Goal: Transaction & Acquisition: Purchase product/service

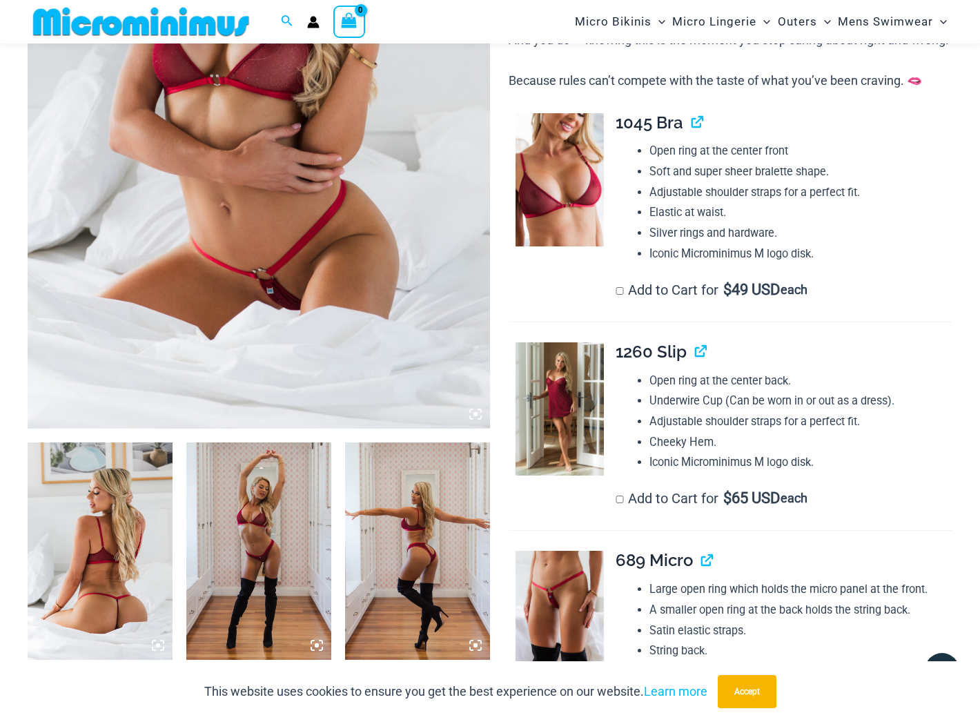
scroll to position [609, 0]
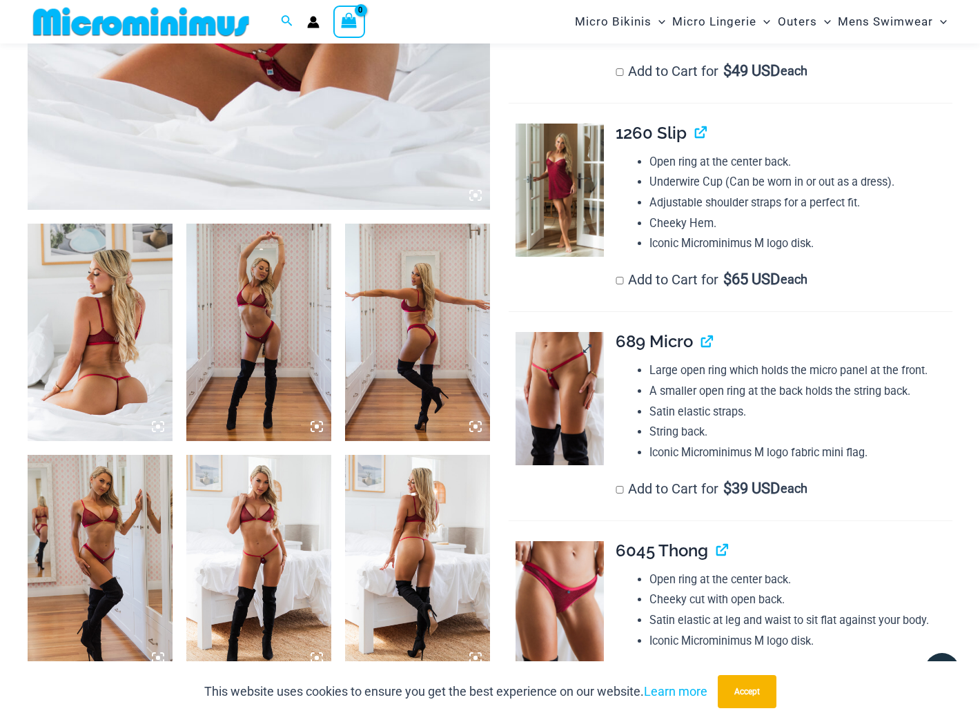
click at [556, 417] on img at bounding box center [559, 398] width 89 height 133
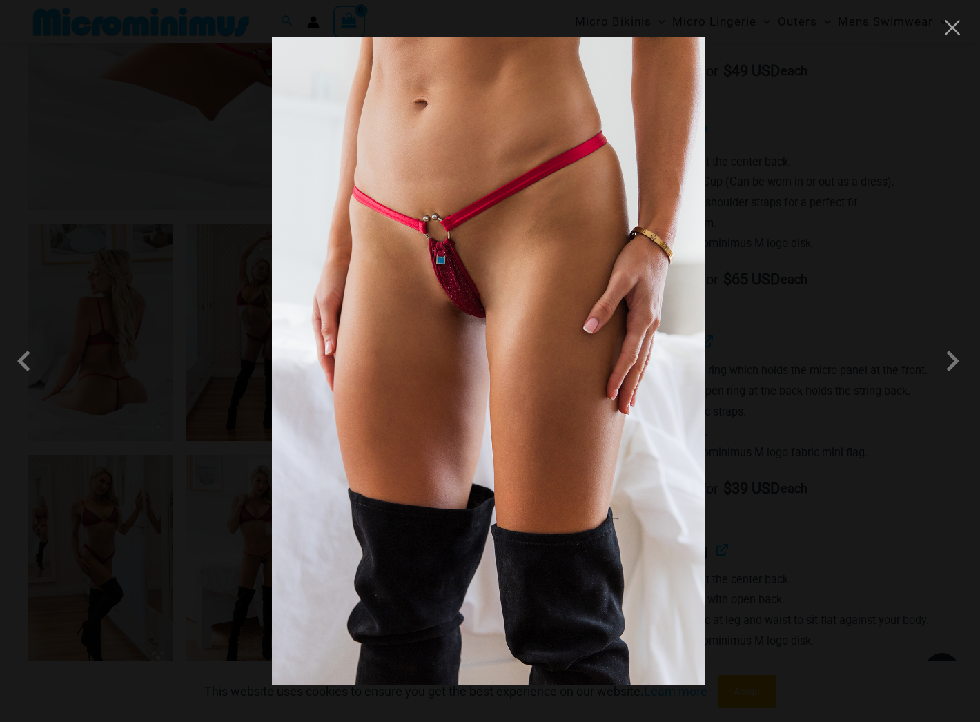
drag, startPoint x: 425, startPoint y: 391, endPoint x: -9, endPoint y: 555, distance: 463.8
click at [950, 362] on span at bounding box center [952, 360] width 41 height 41
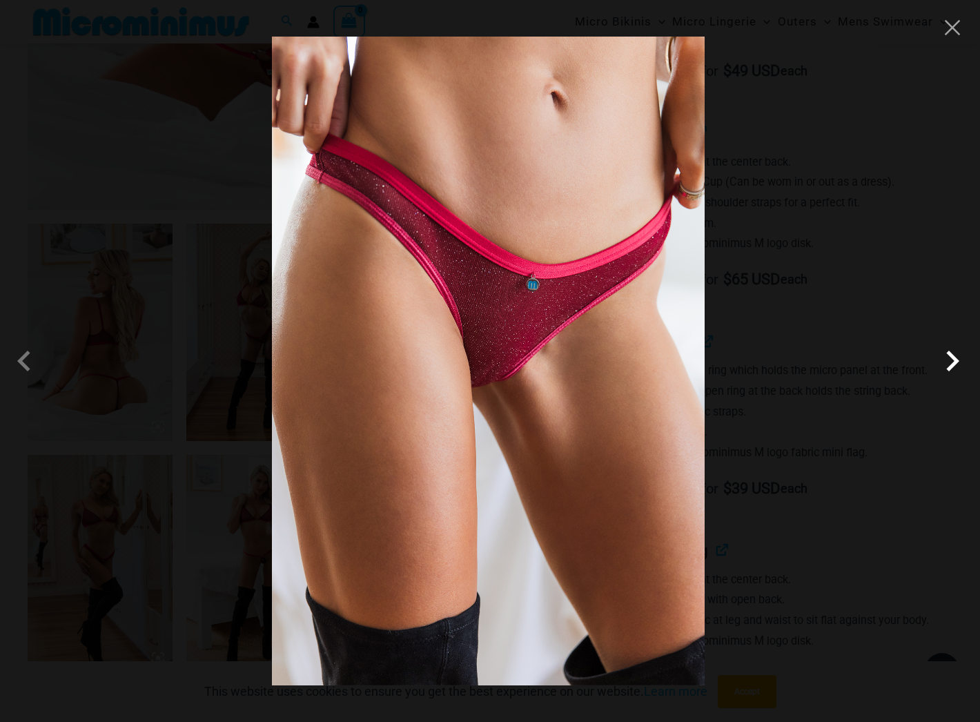
click at [952, 364] on span at bounding box center [952, 360] width 41 height 41
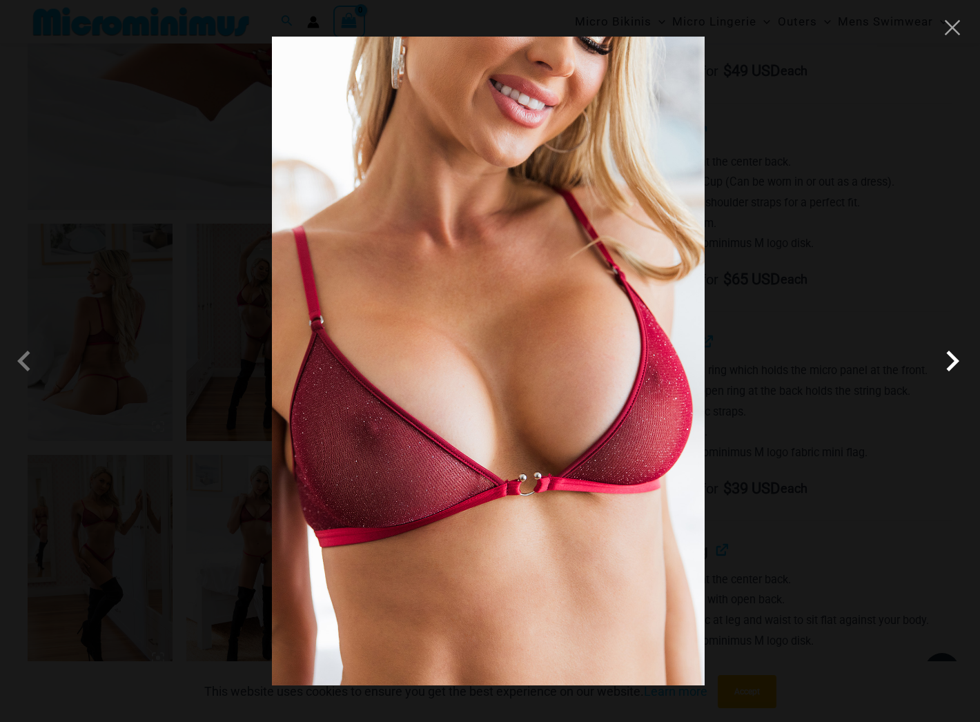
click at [956, 361] on span at bounding box center [952, 360] width 41 height 41
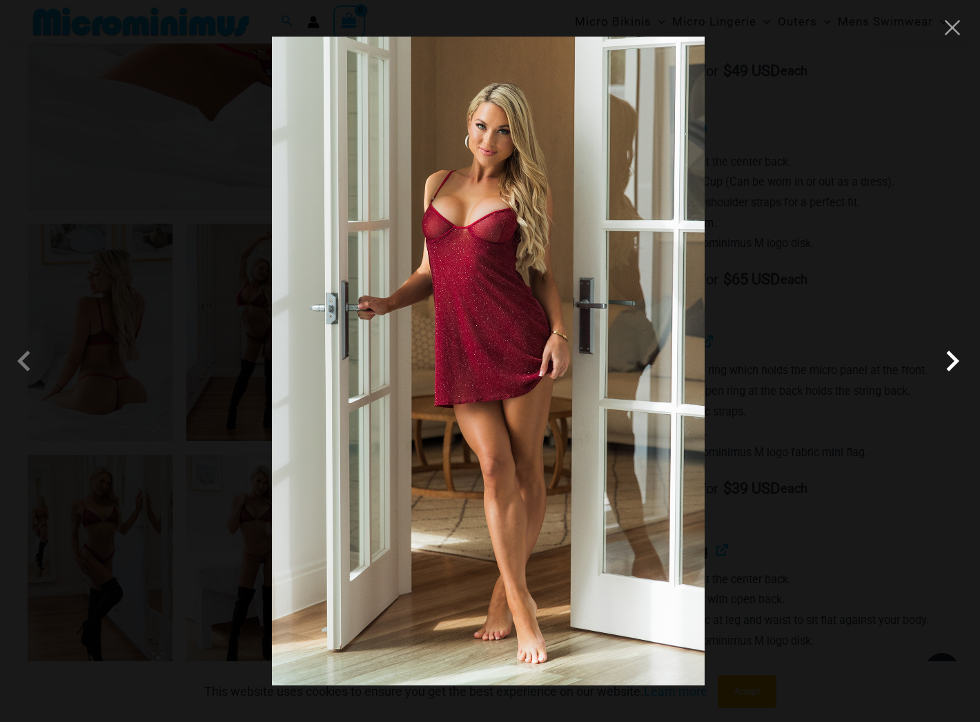
click at [956, 361] on span at bounding box center [952, 360] width 41 height 41
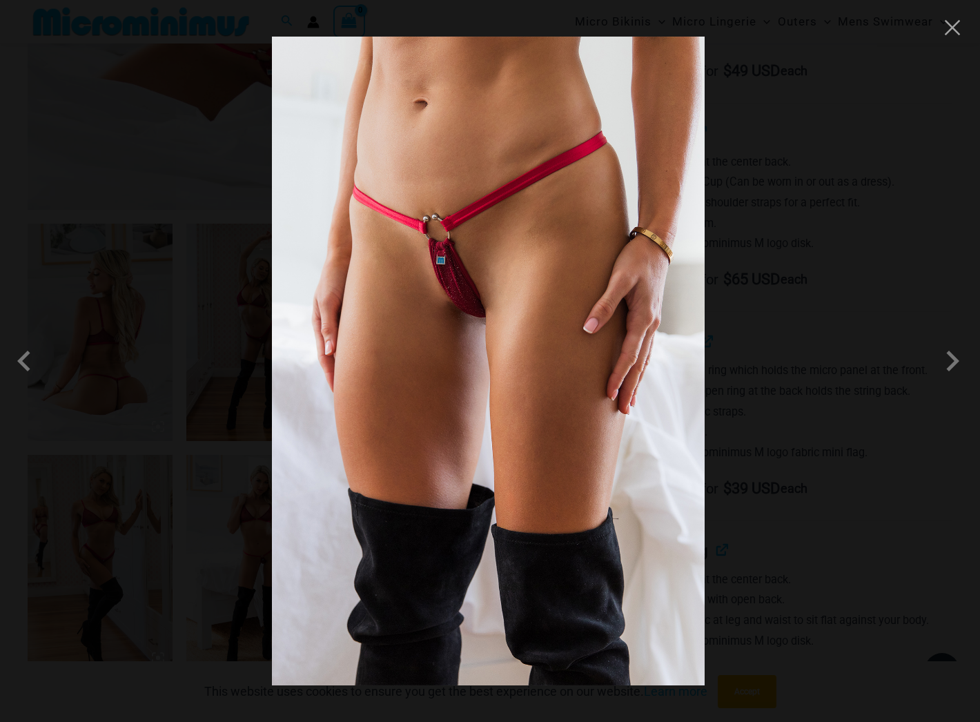
click at [874, 421] on div at bounding box center [490, 361] width 980 height 722
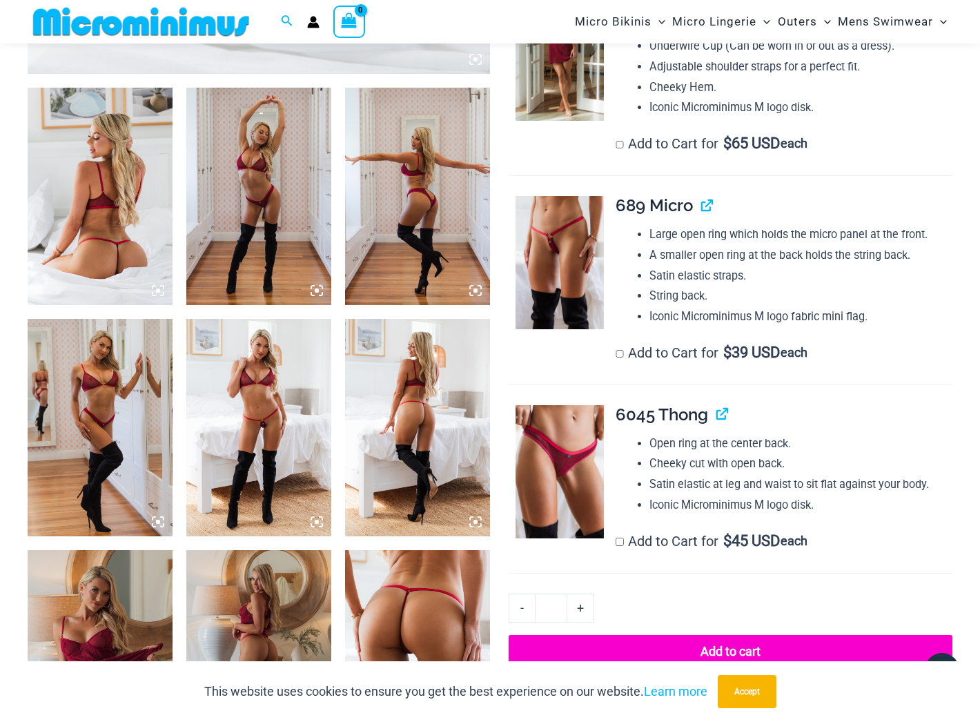
scroll to position [748, 0]
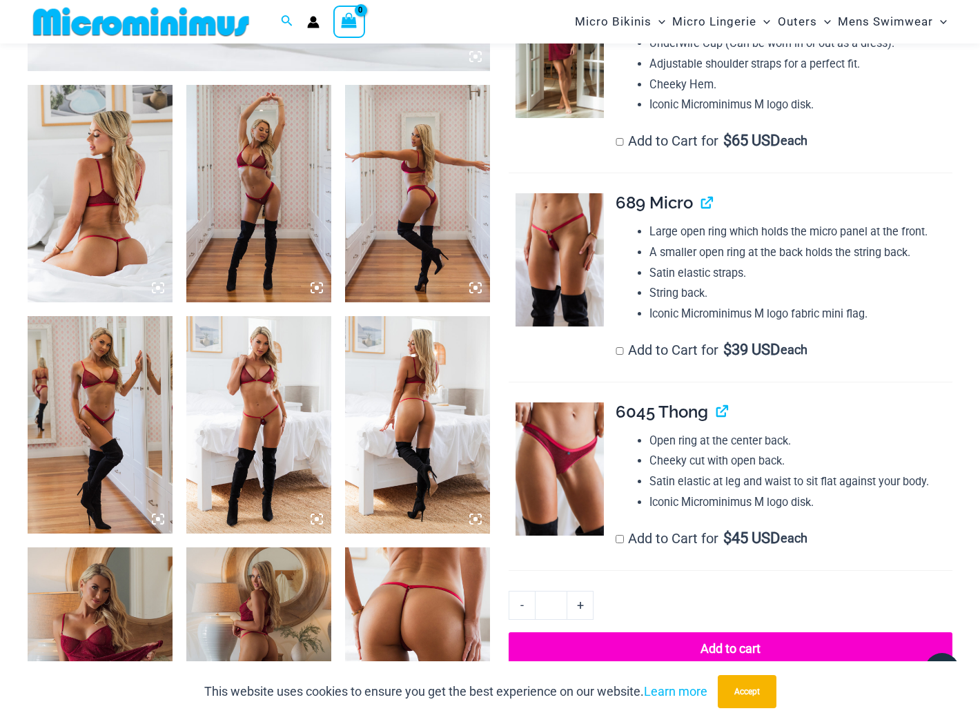
click at [141, 198] on img at bounding box center [100, 193] width 145 height 217
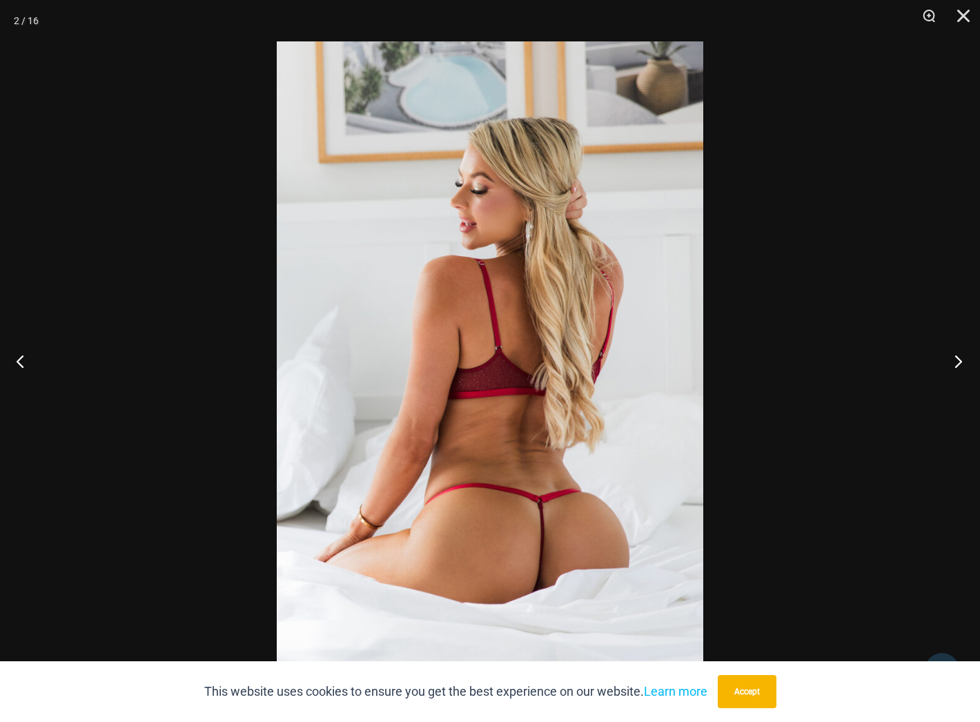
click at [952, 358] on button "Next" at bounding box center [954, 360] width 52 height 69
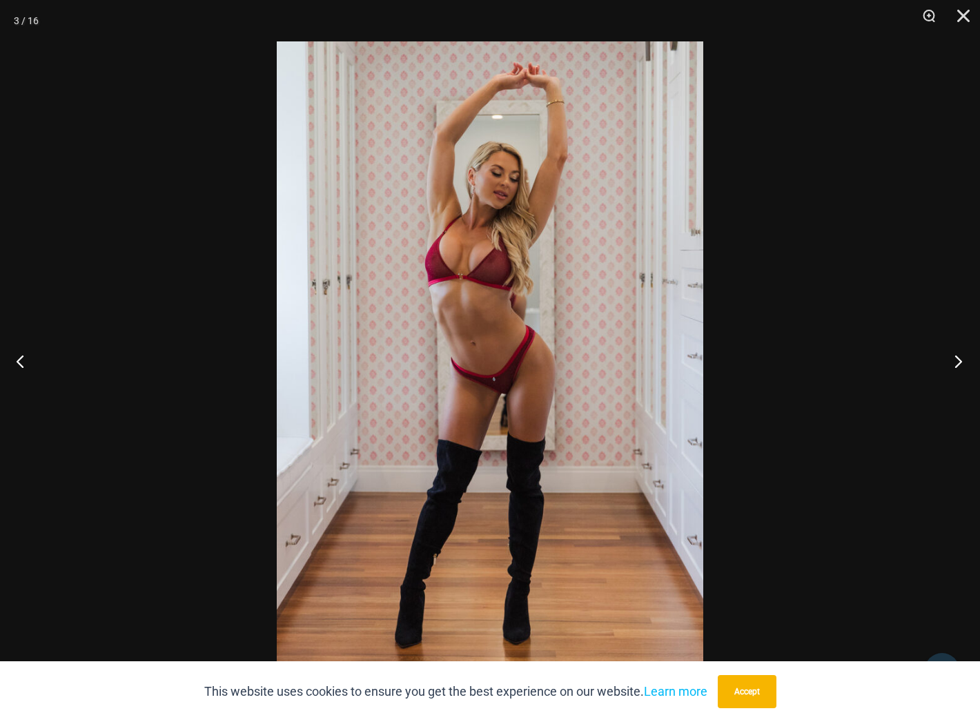
click at [952, 358] on button "Next" at bounding box center [954, 360] width 52 height 69
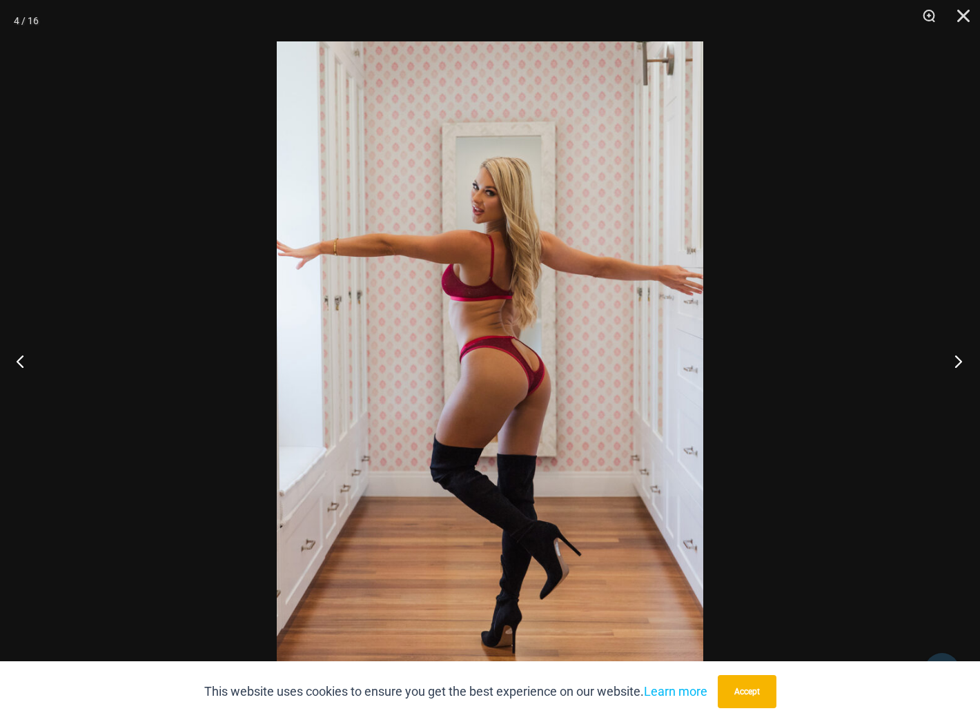
click at [952, 358] on button "Next" at bounding box center [954, 360] width 52 height 69
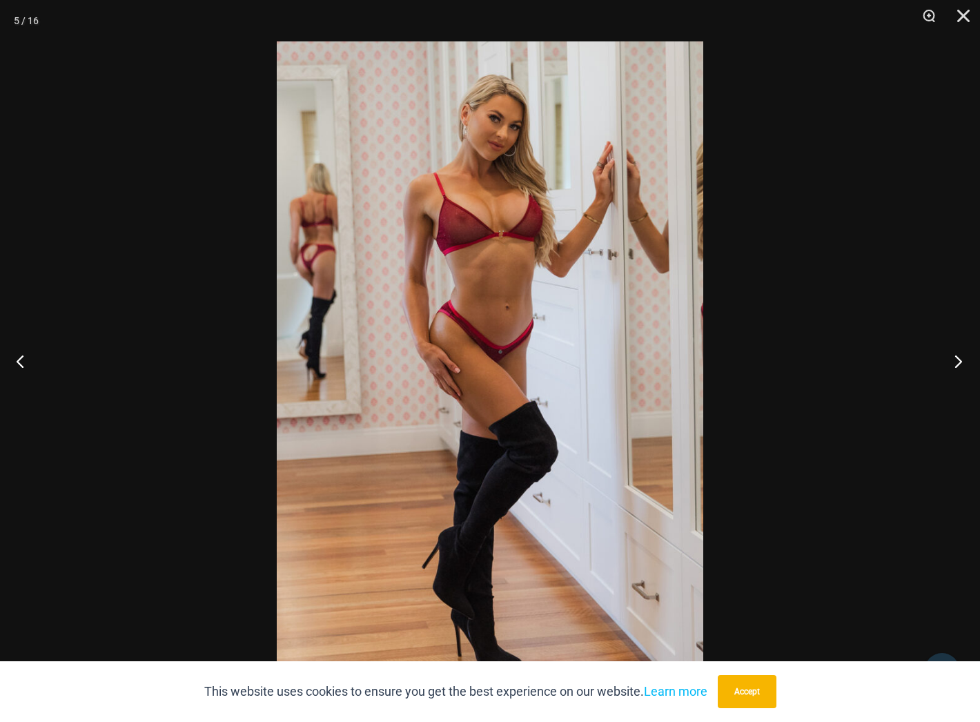
click at [952, 358] on button "Next" at bounding box center [954, 360] width 52 height 69
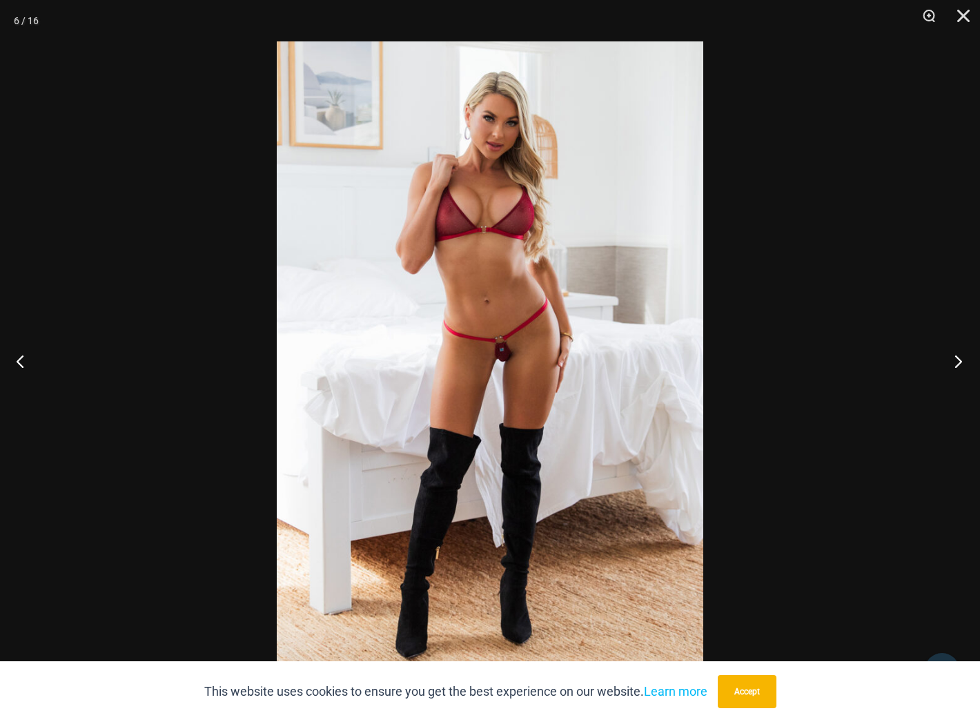
click at [952, 358] on button "Next" at bounding box center [954, 360] width 52 height 69
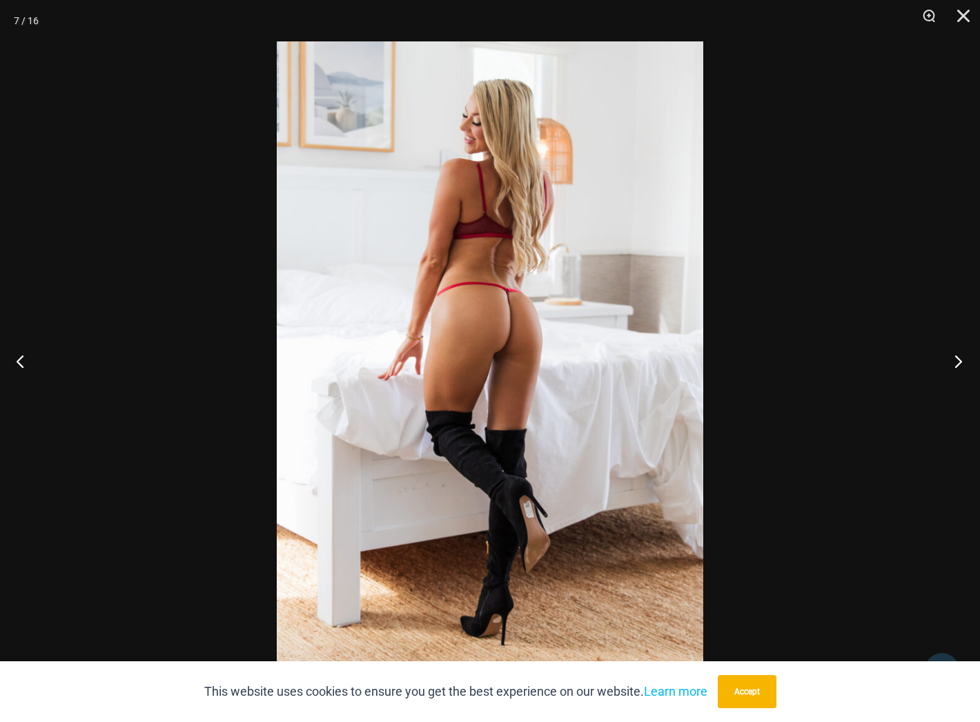
click at [952, 358] on button "Next" at bounding box center [954, 360] width 52 height 69
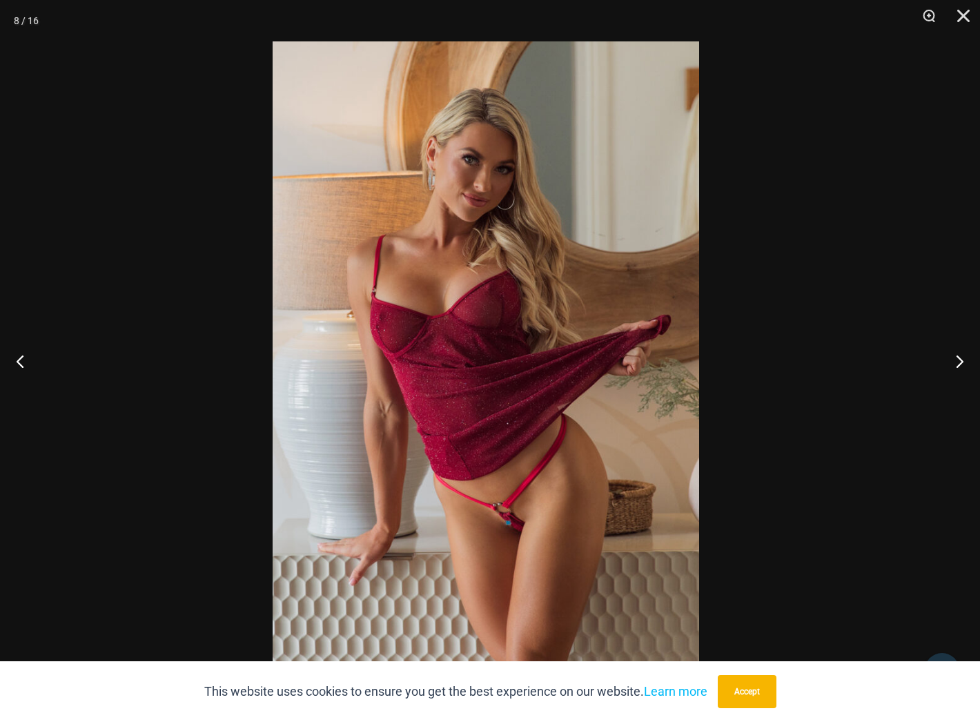
click at [590, 514] on img at bounding box center [486, 360] width 426 height 639
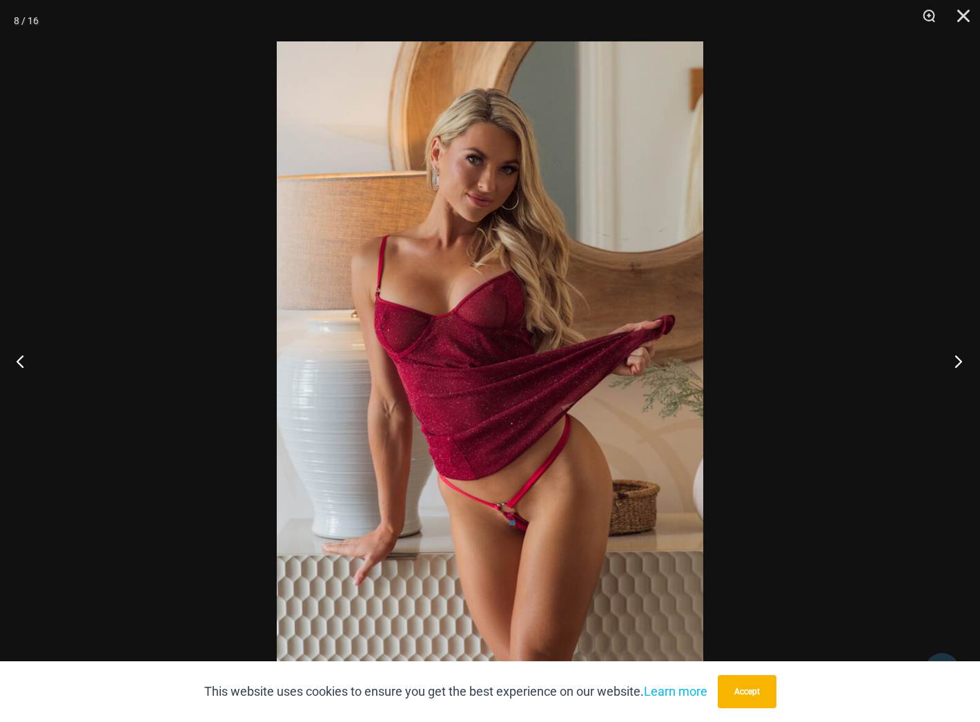
click at [957, 358] on button "Next" at bounding box center [954, 360] width 52 height 69
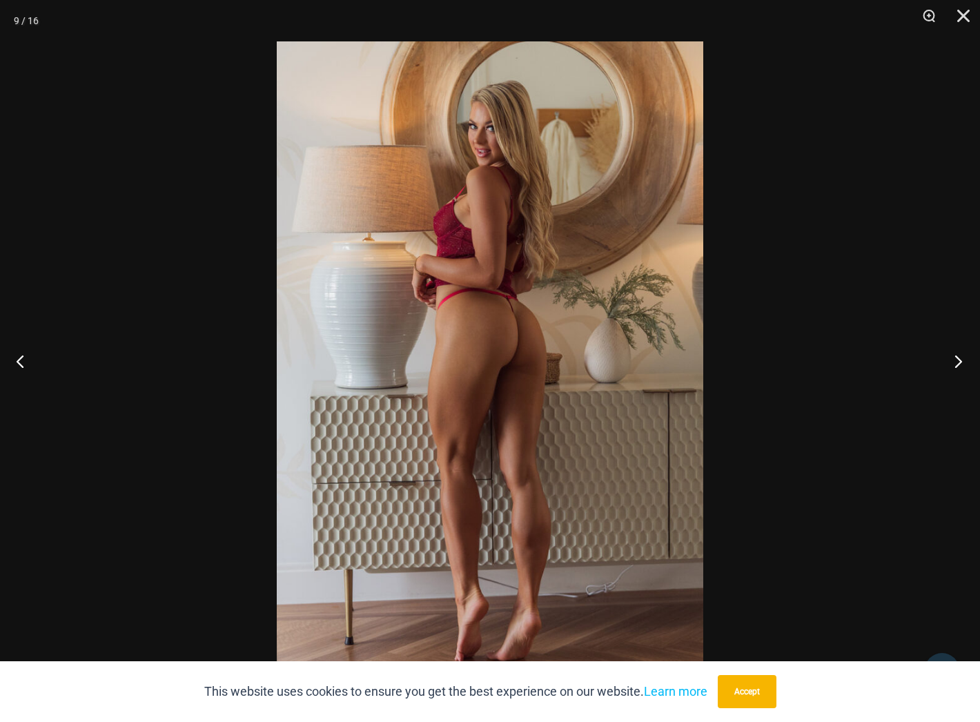
click at [957, 358] on button "Next" at bounding box center [954, 360] width 52 height 69
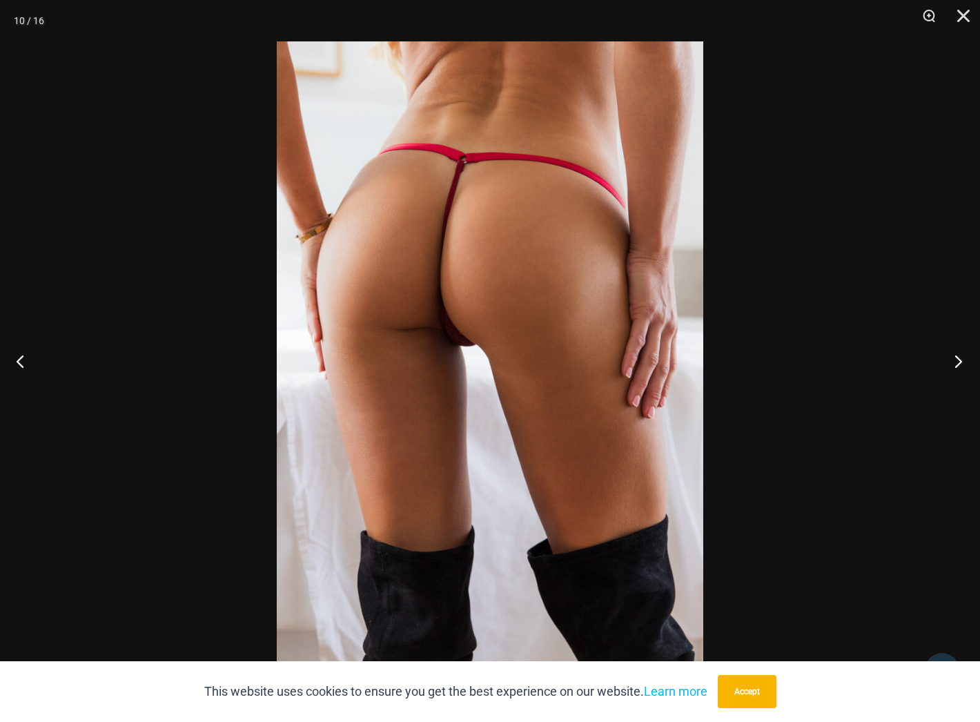
click at [958, 360] on button "Next" at bounding box center [954, 360] width 52 height 69
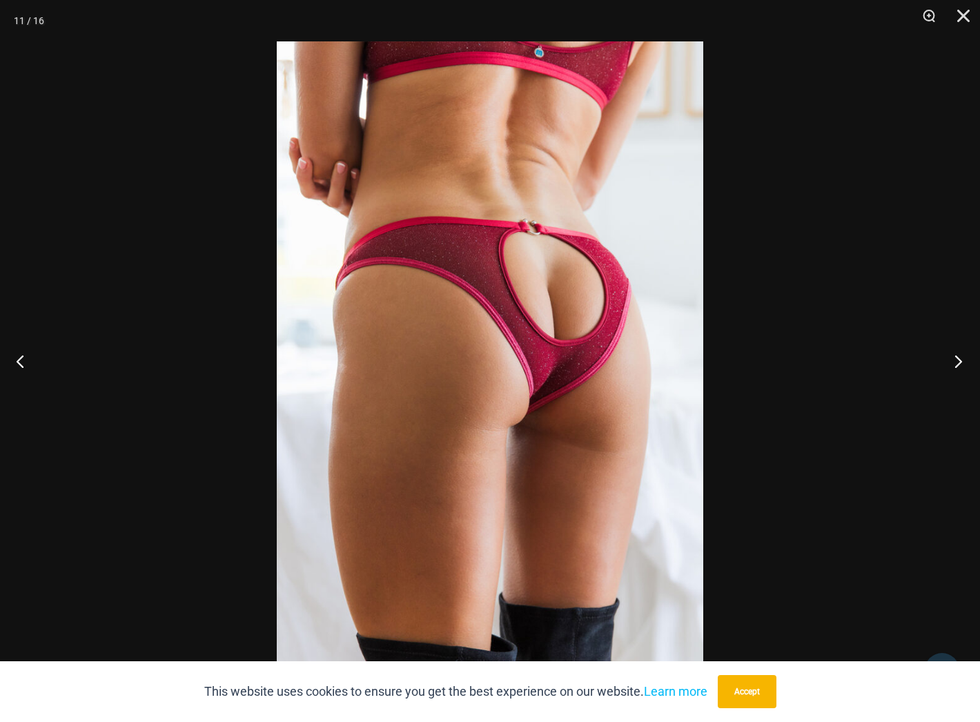
click at [958, 360] on button "Next" at bounding box center [954, 360] width 52 height 69
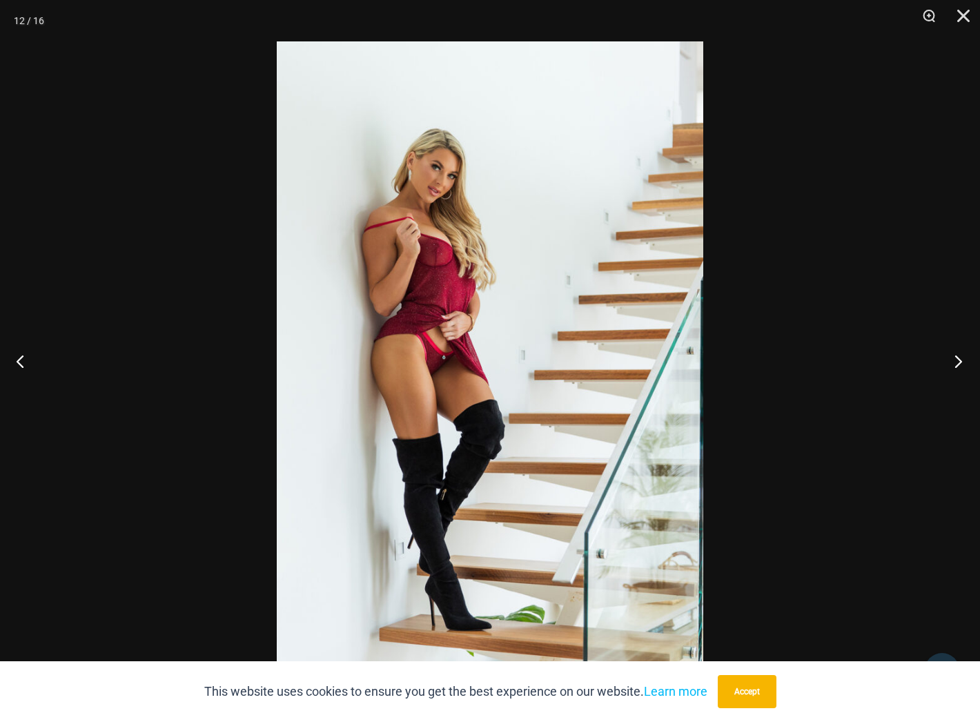
click at [958, 360] on button "Next" at bounding box center [954, 360] width 52 height 69
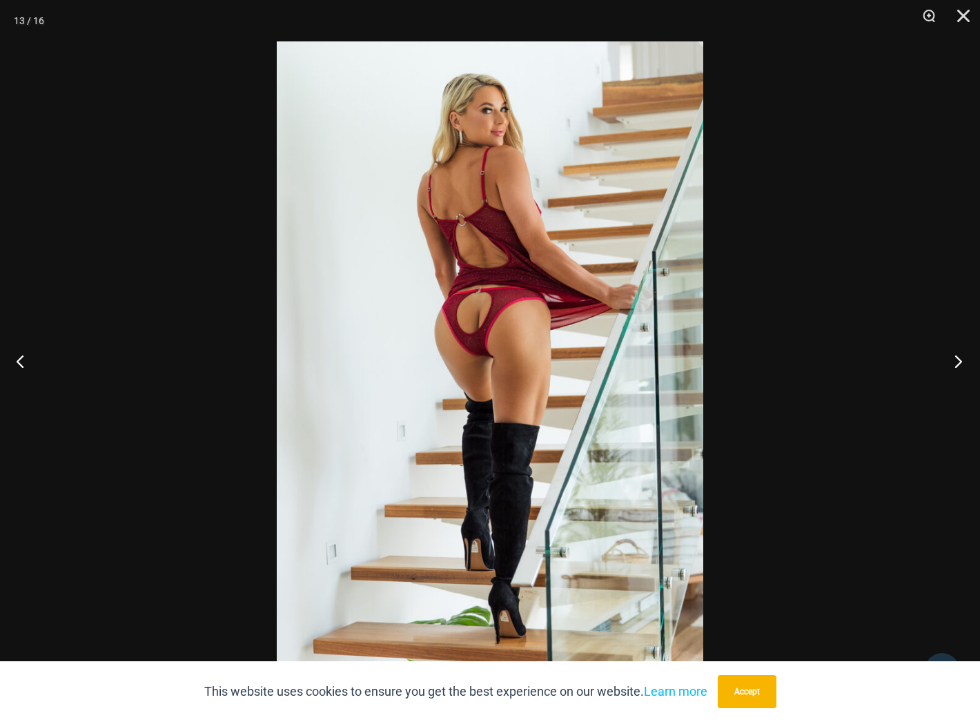
click at [958, 360] on button "Next" at bounding box center [954, 360] width 52 height 69
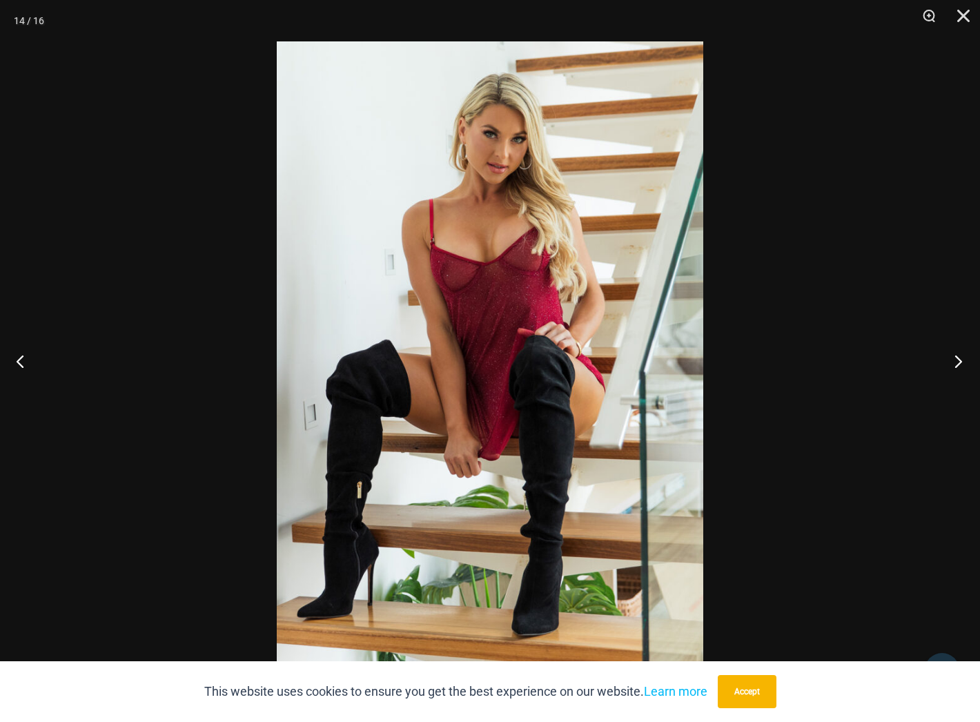
click at [958, 360] on button "Next" at bounding box center [954, 360] width 52 height 69
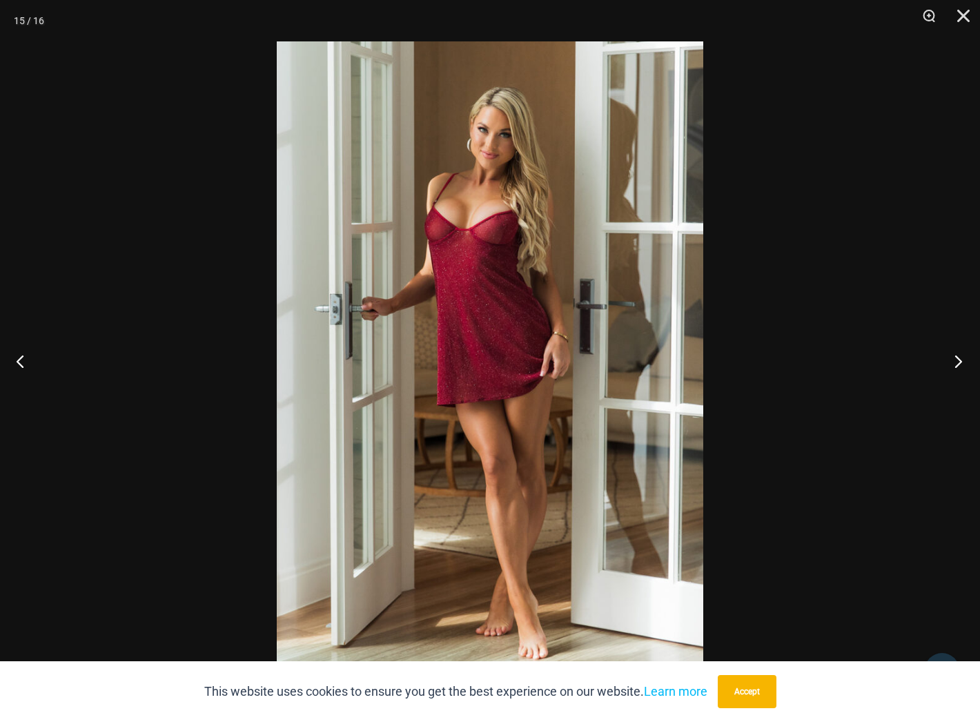
click at [958, 360] on button "Next" at bounding box center [954, 360] width 52 height 69
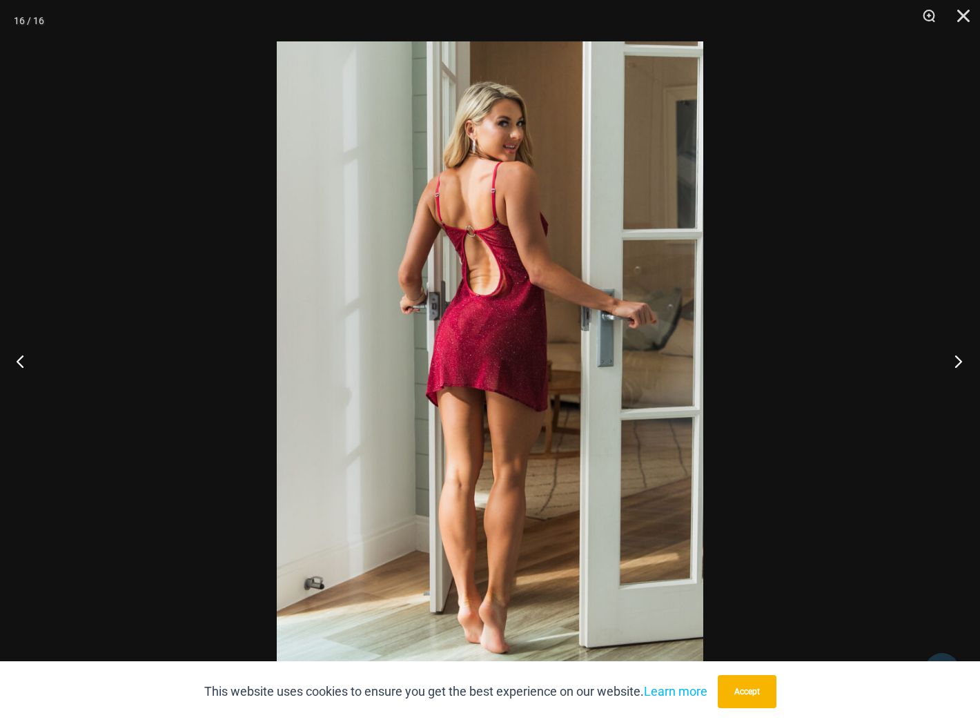
click at [958, 360] on button "Next" at bounding box center [954, 360] width 52 height 69
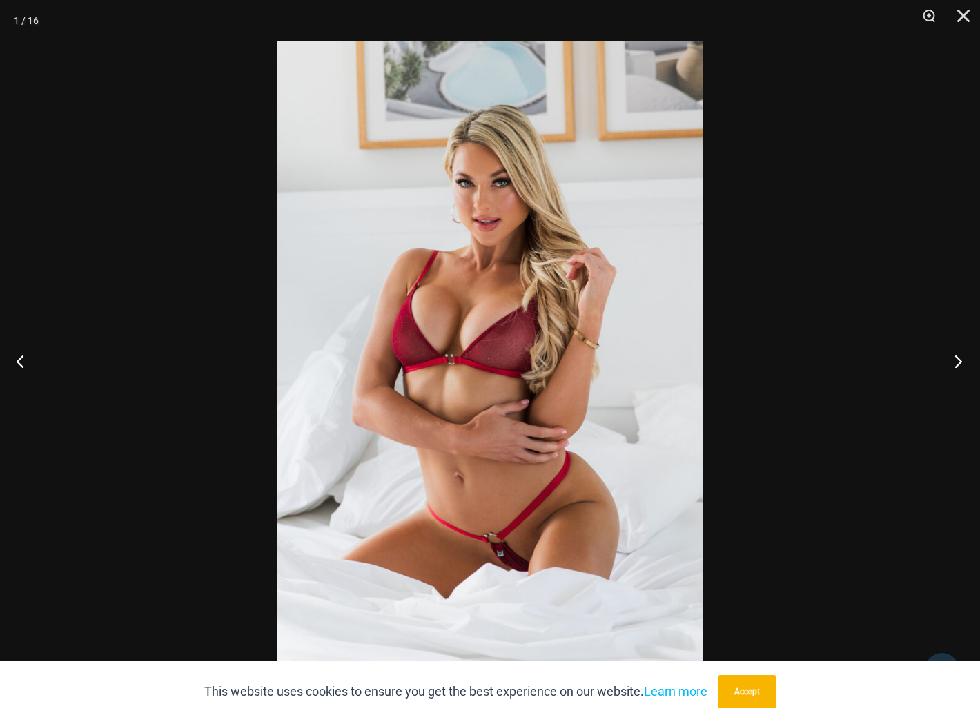
click at [952, 354] on button "Next" at bounding box center [954, 360] width 52 height 69
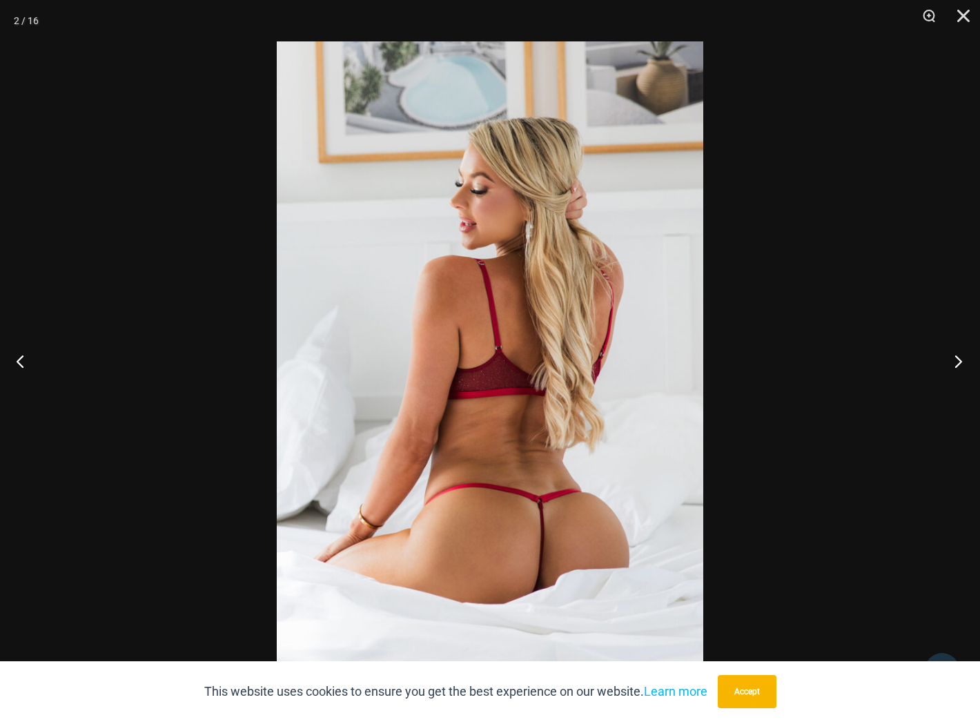
click at [952, 355] on button "Next" at bounding box center [954, 360] width 52 height 69
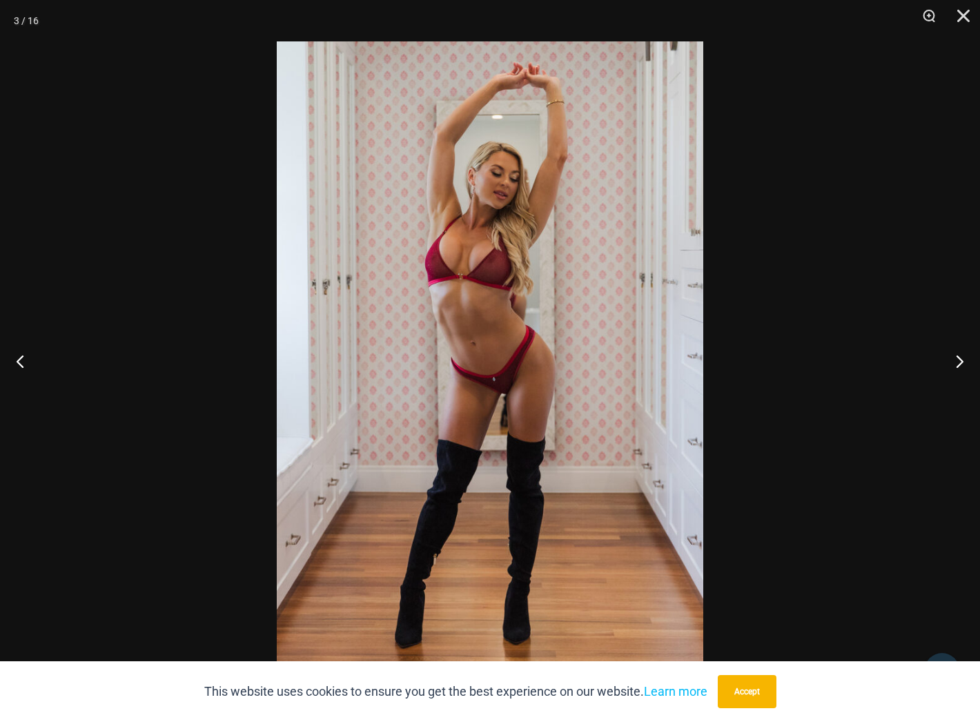
click at [824, 429] on div at bounding box center [490, 361] width 980 height 722
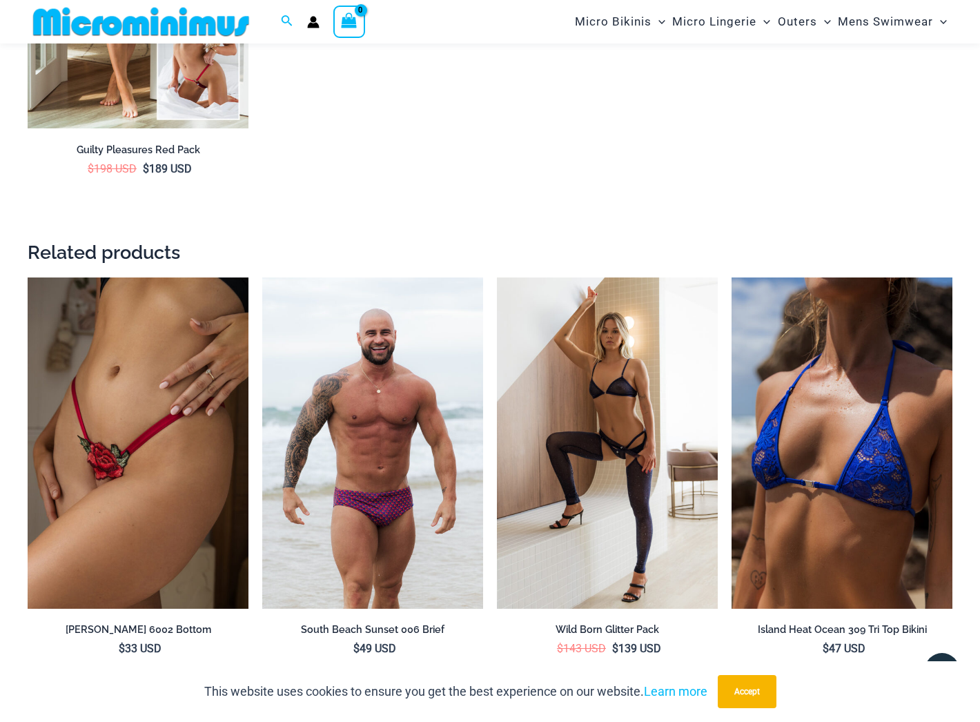
scroll to position [2239, 0]
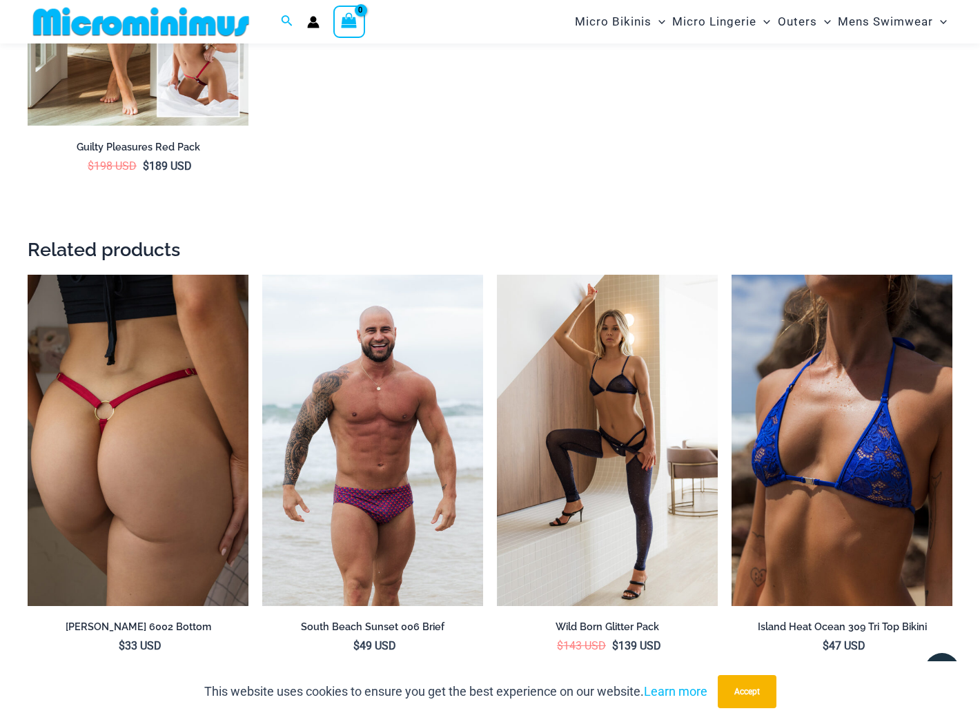
click at [168, 345] on img at bounding box center [138, 440] width 221 height 331
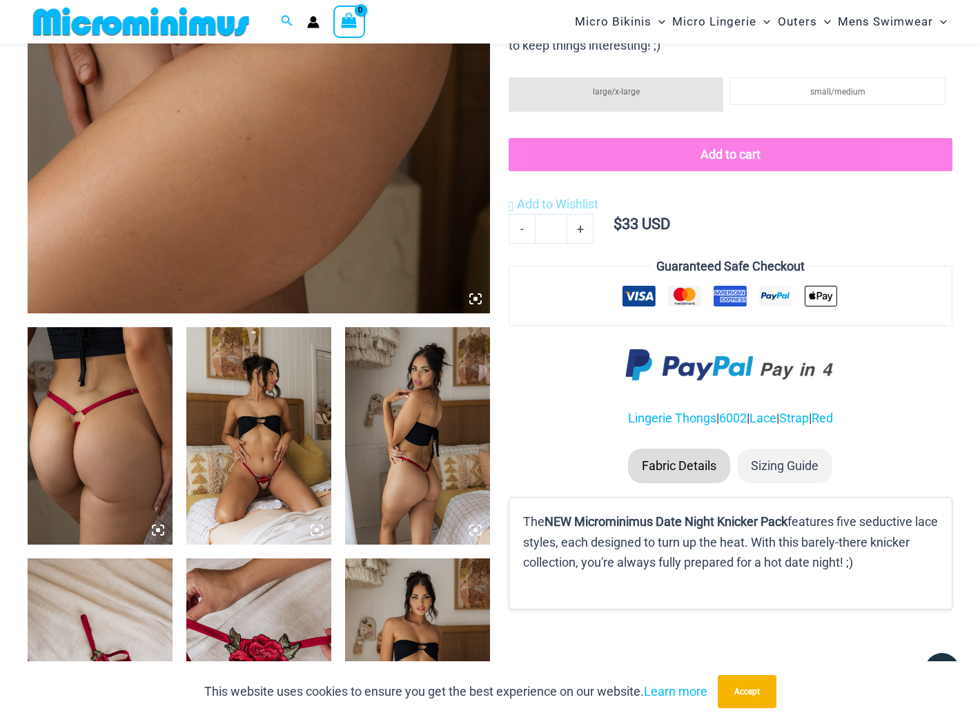
scroll to position [575, 0]
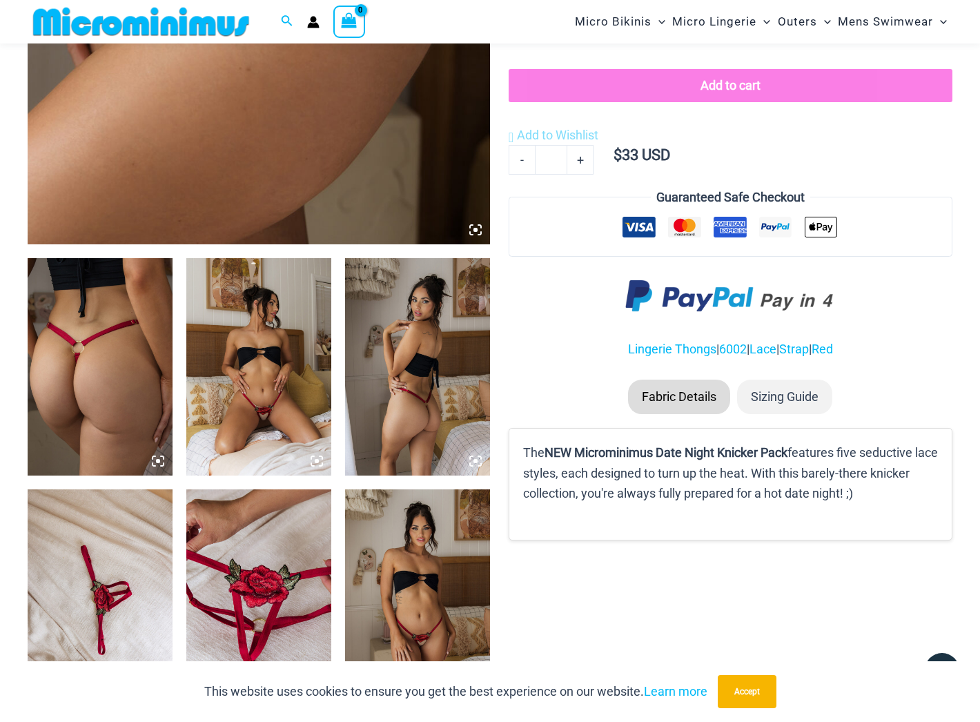
click at [277, 593] on img at bounding box center [258, 597] width 145 height 217
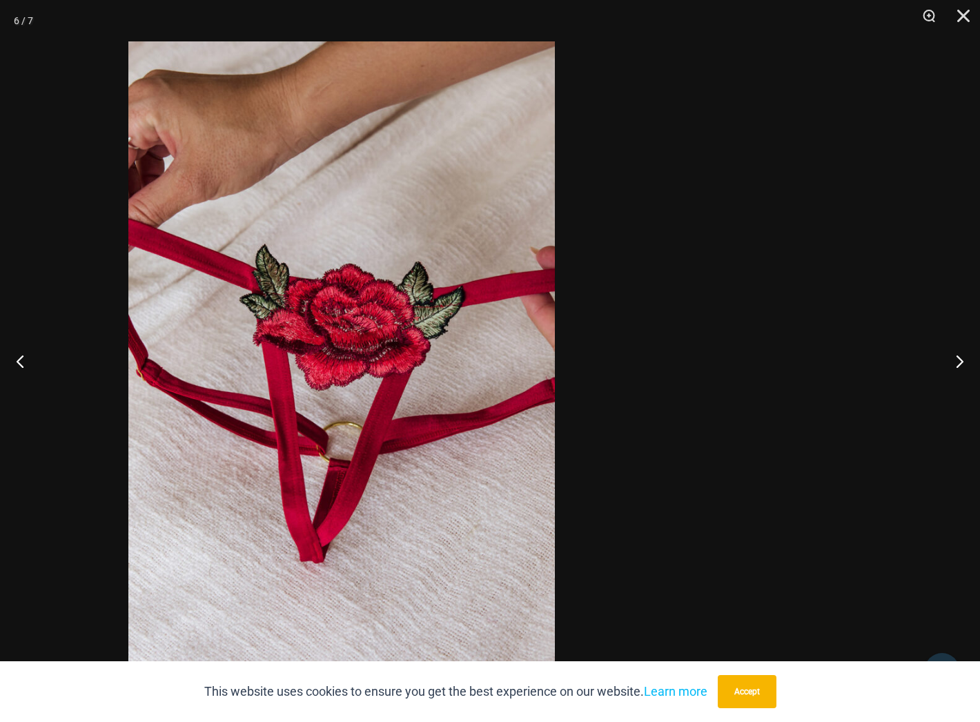
click at [290, 528] on img at bounding box center [341, 360] width 426 height 639
